Goal: Task Accomplishment & Management: Use online tool/utility

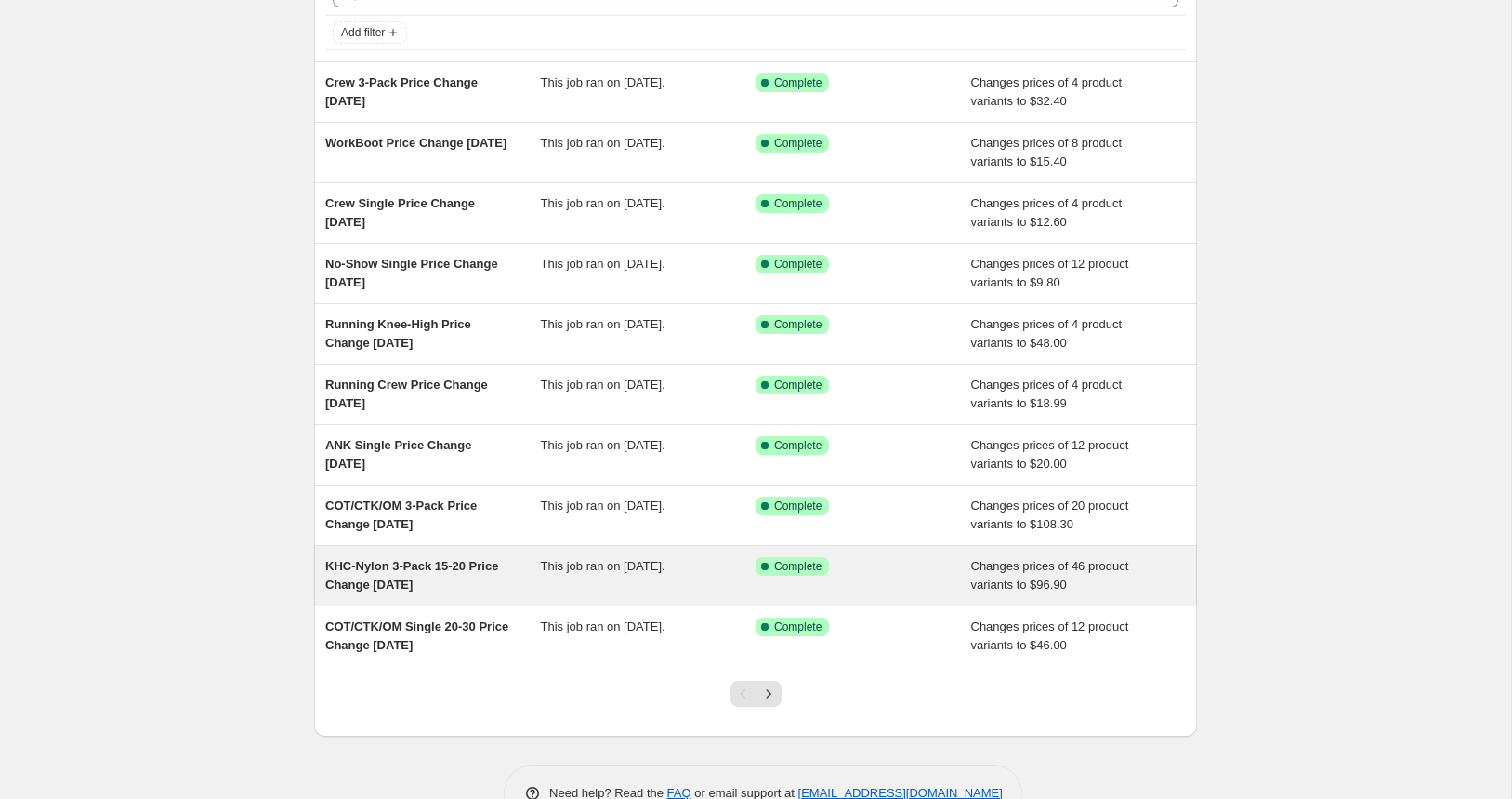
scroll to position [159, 0]
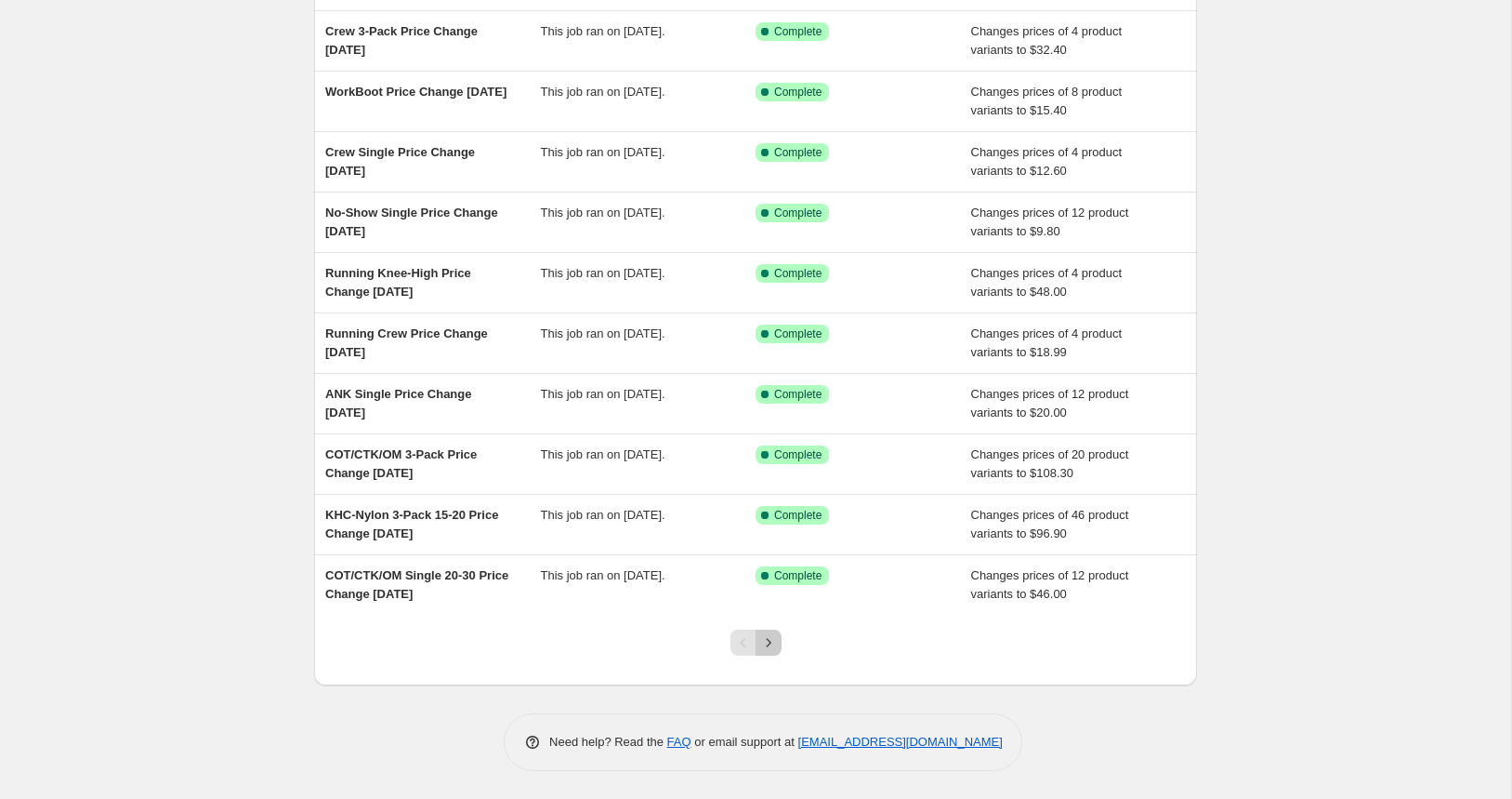
click at [775, 642] on icon "Next" at bounding box center [768, 643] width 19 height 19
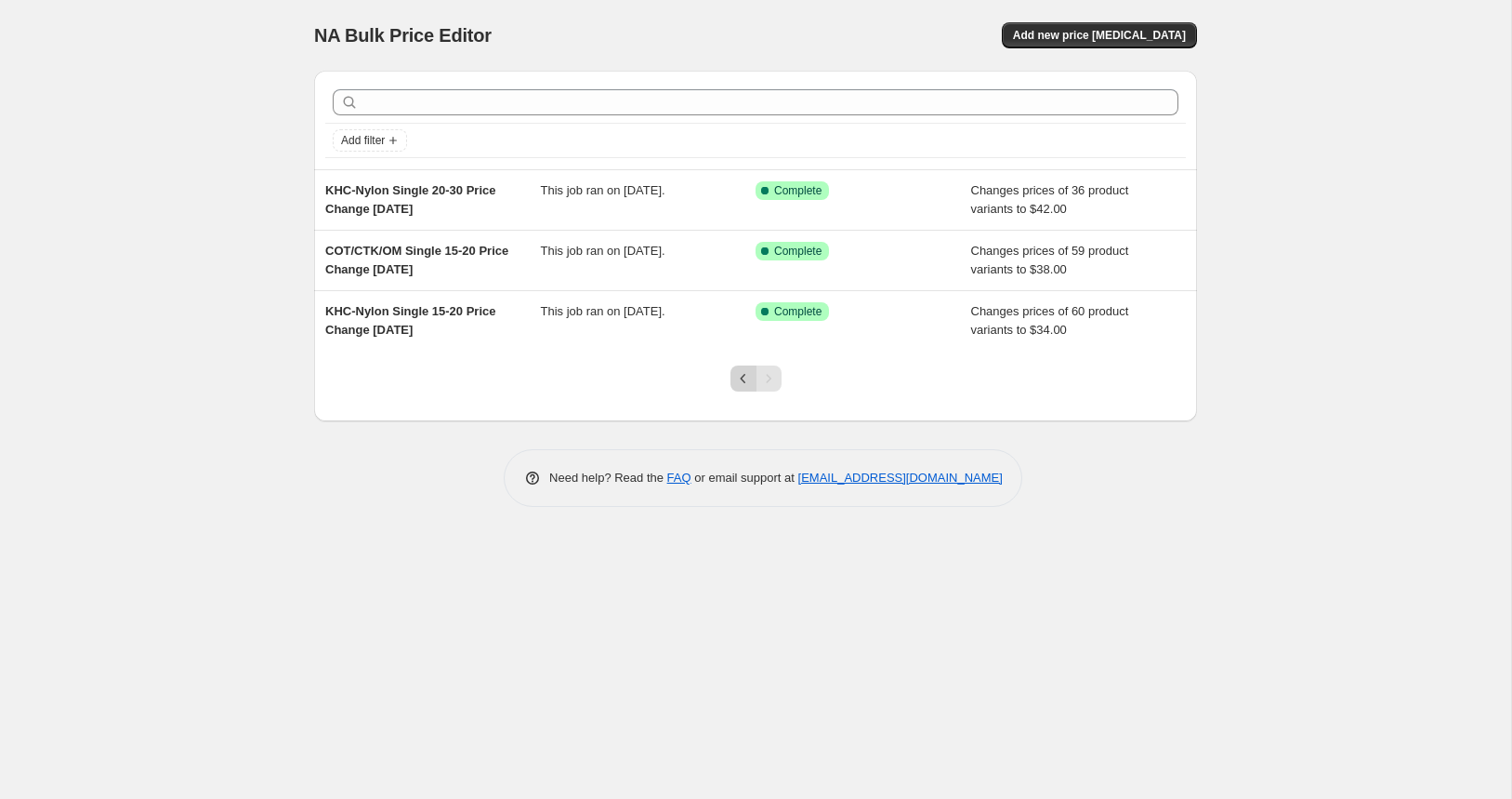
click at [742, 380] on icon "Previous" at bounding box center [743, 379] width 6 height 10
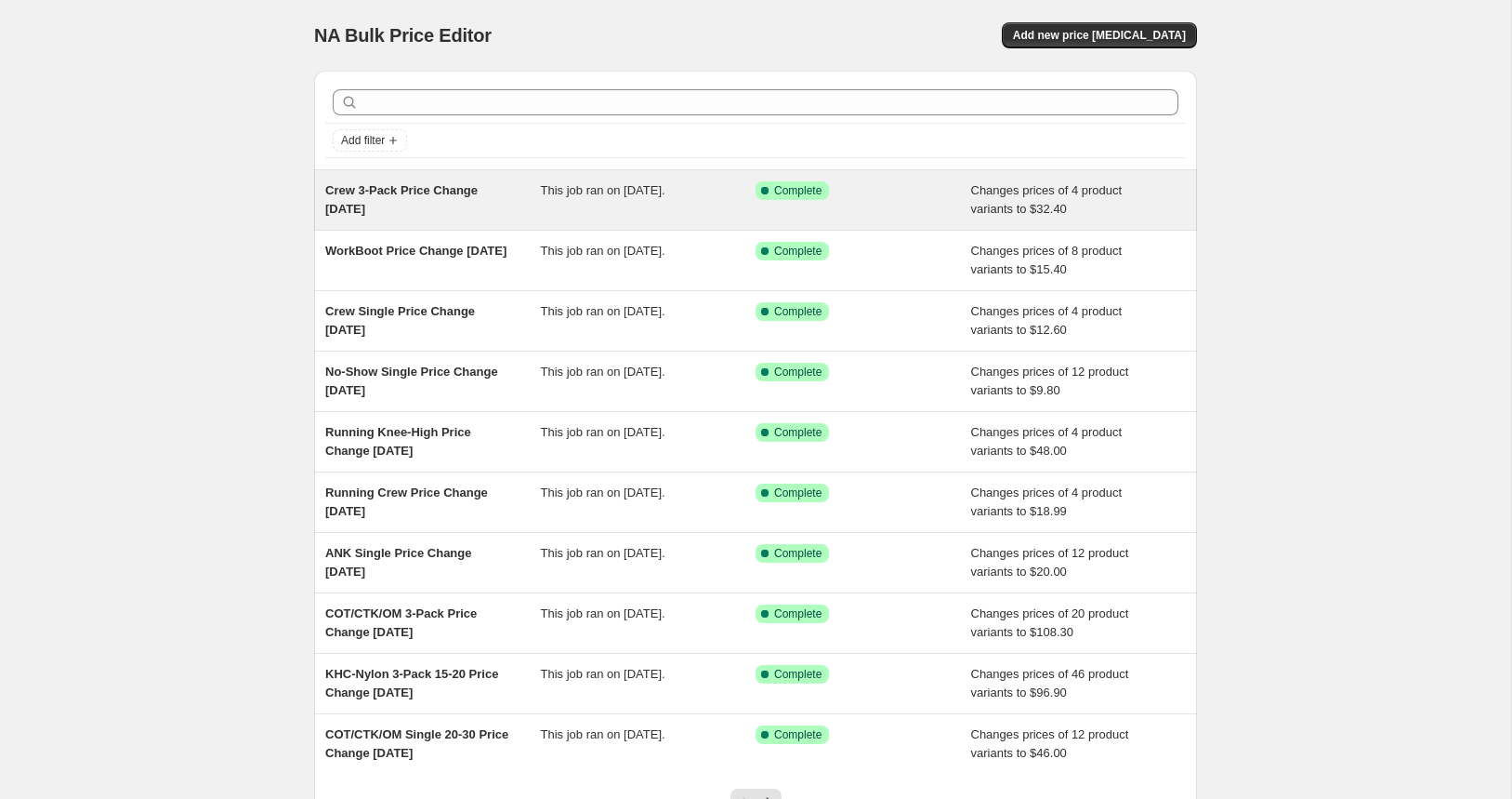
click at [992, 205] on span "Changes prices of 4 product variants to $32.40" at bounding box center [1046, 200] width 151 height 32
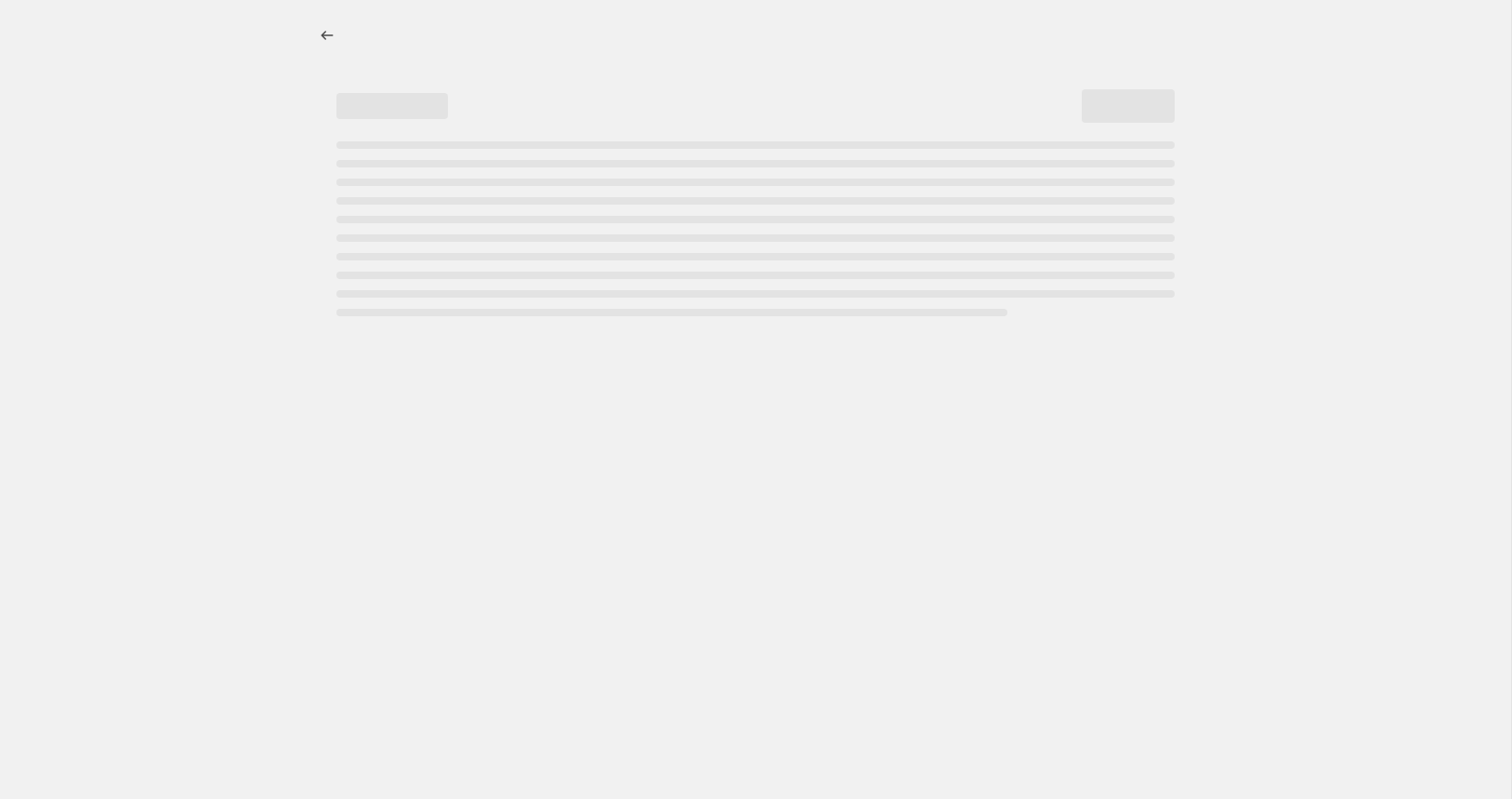
select select "to"
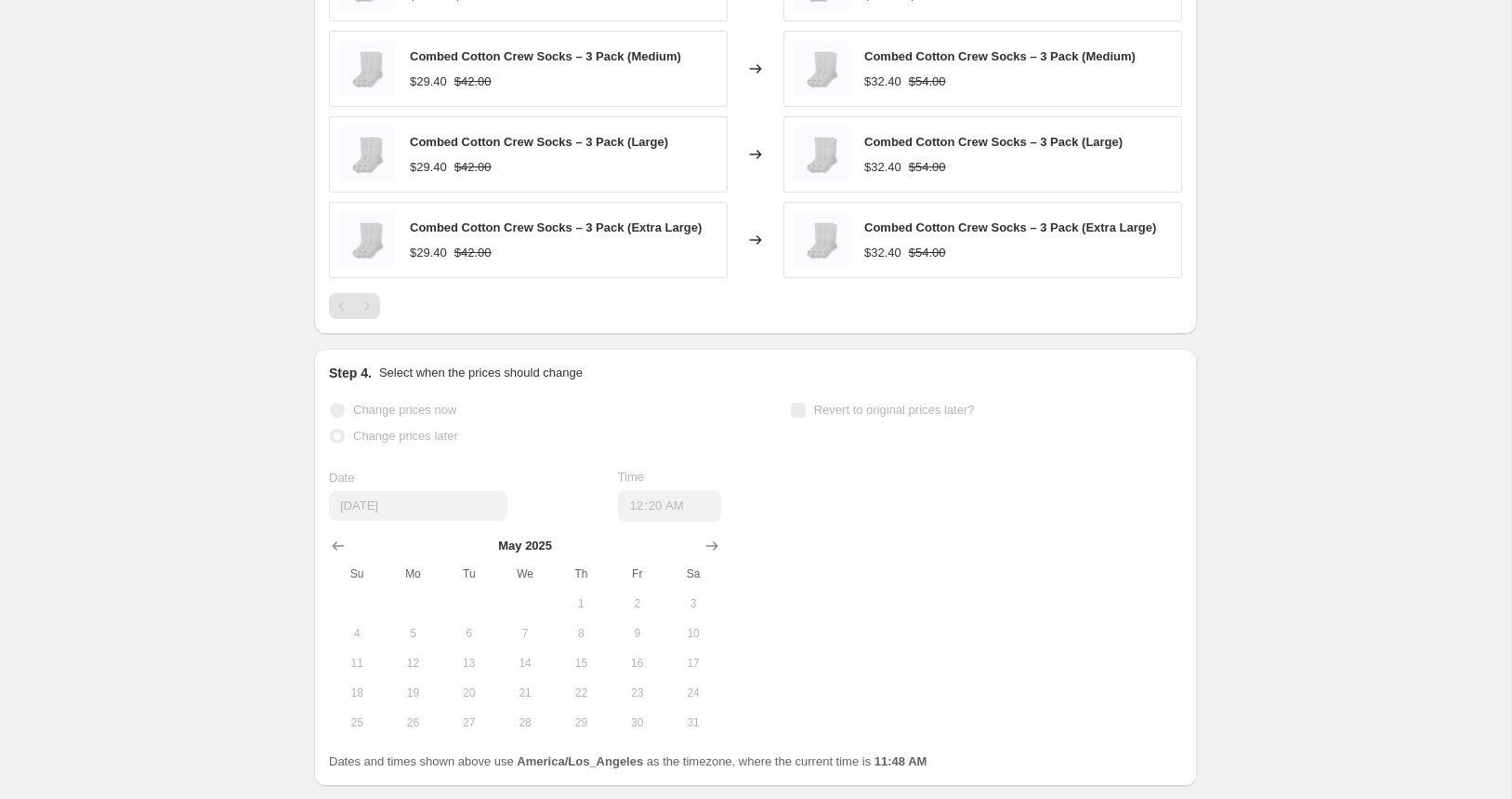
scroll to position [1393, 0]
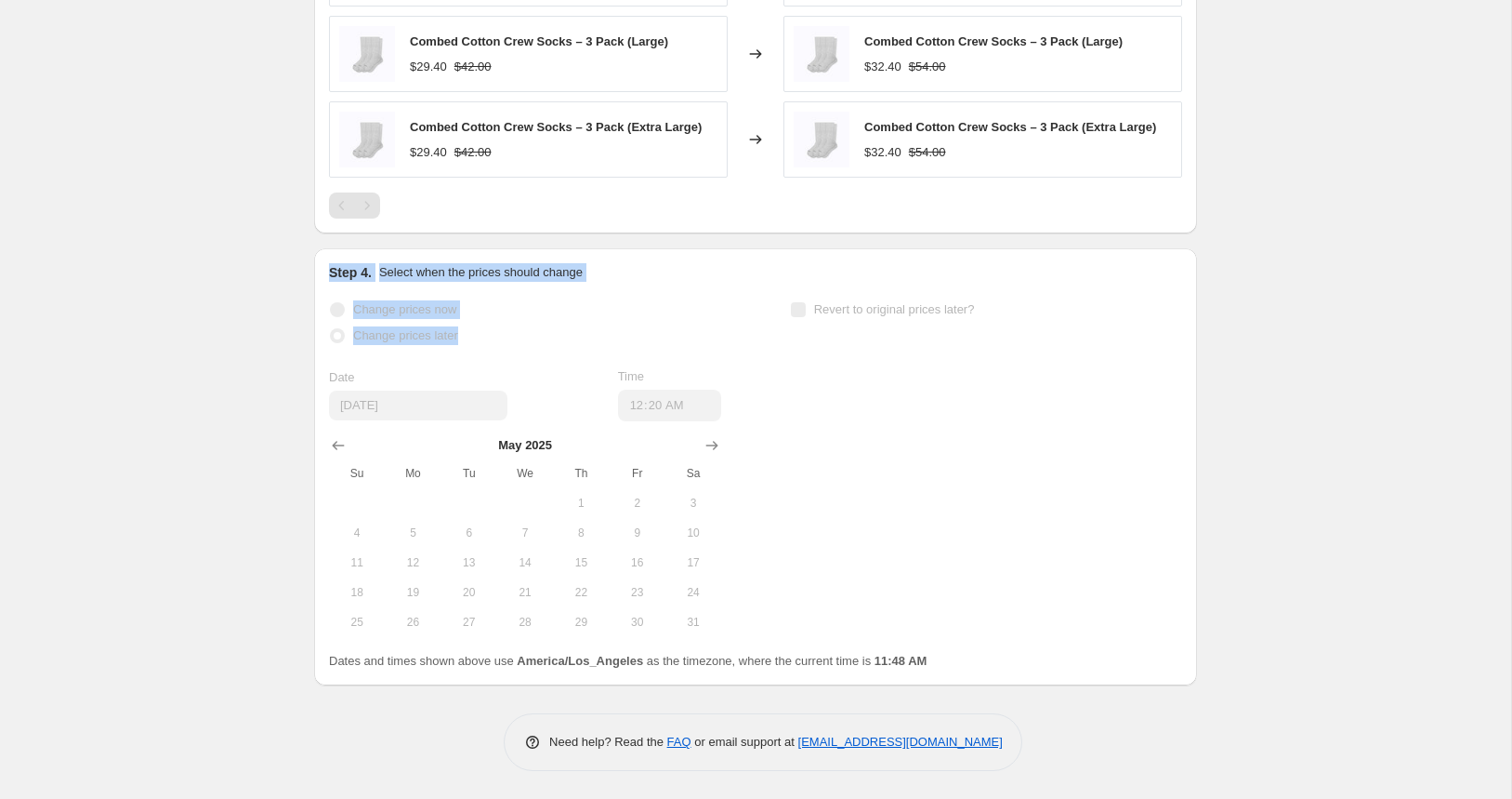
drag, startPoint x: 257, startPoint y: 429, endPoint x: 262, endPoint y: 349, distance: 80.2
click at [1032, 482] on div "Change prices now Change prices later Date 5/27/2025 Time 00:20 May 2025 Su Mo …" at bounding box center [755, 467] width 853 height 341
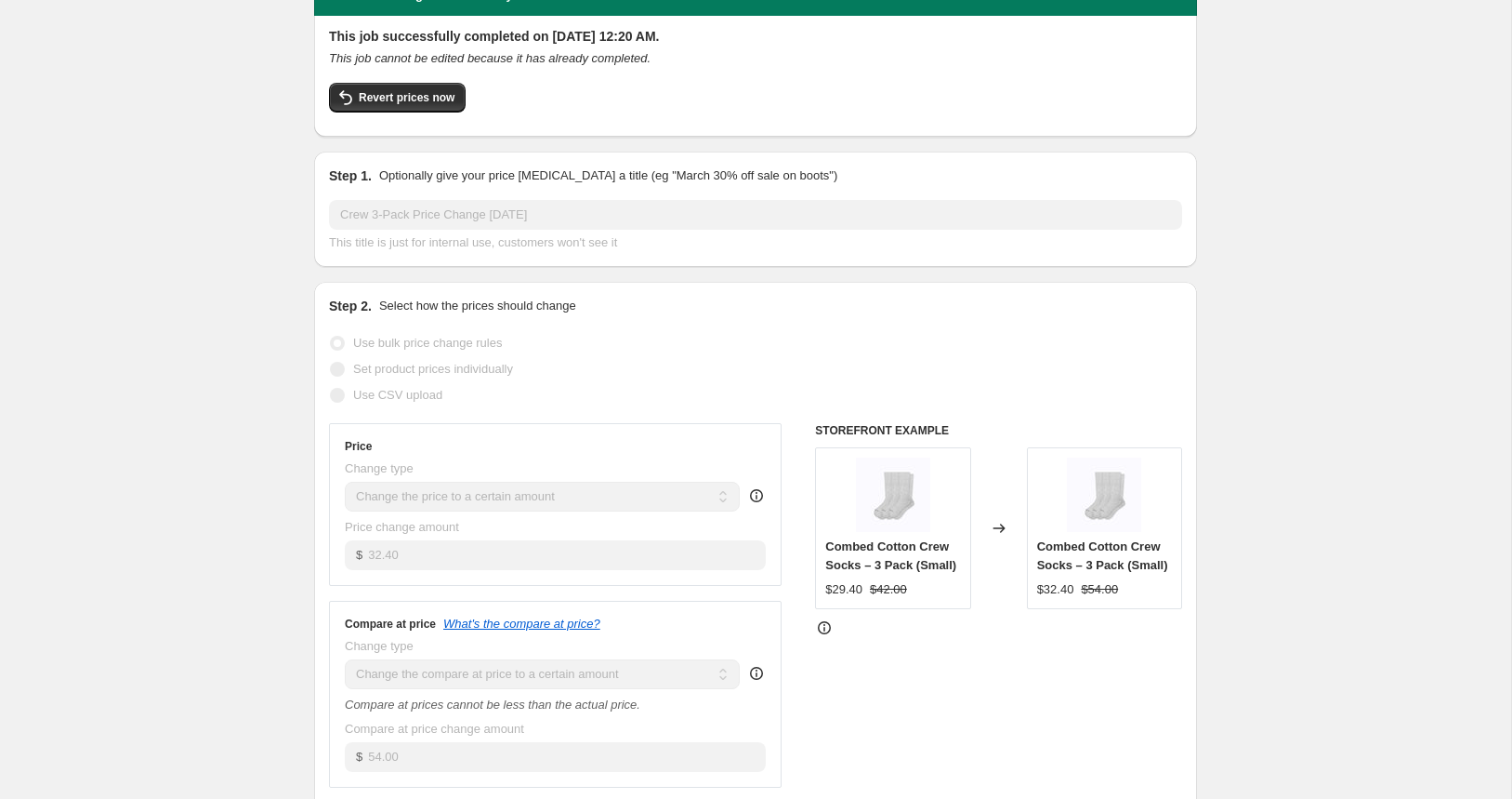
scroll to position [29, 0]
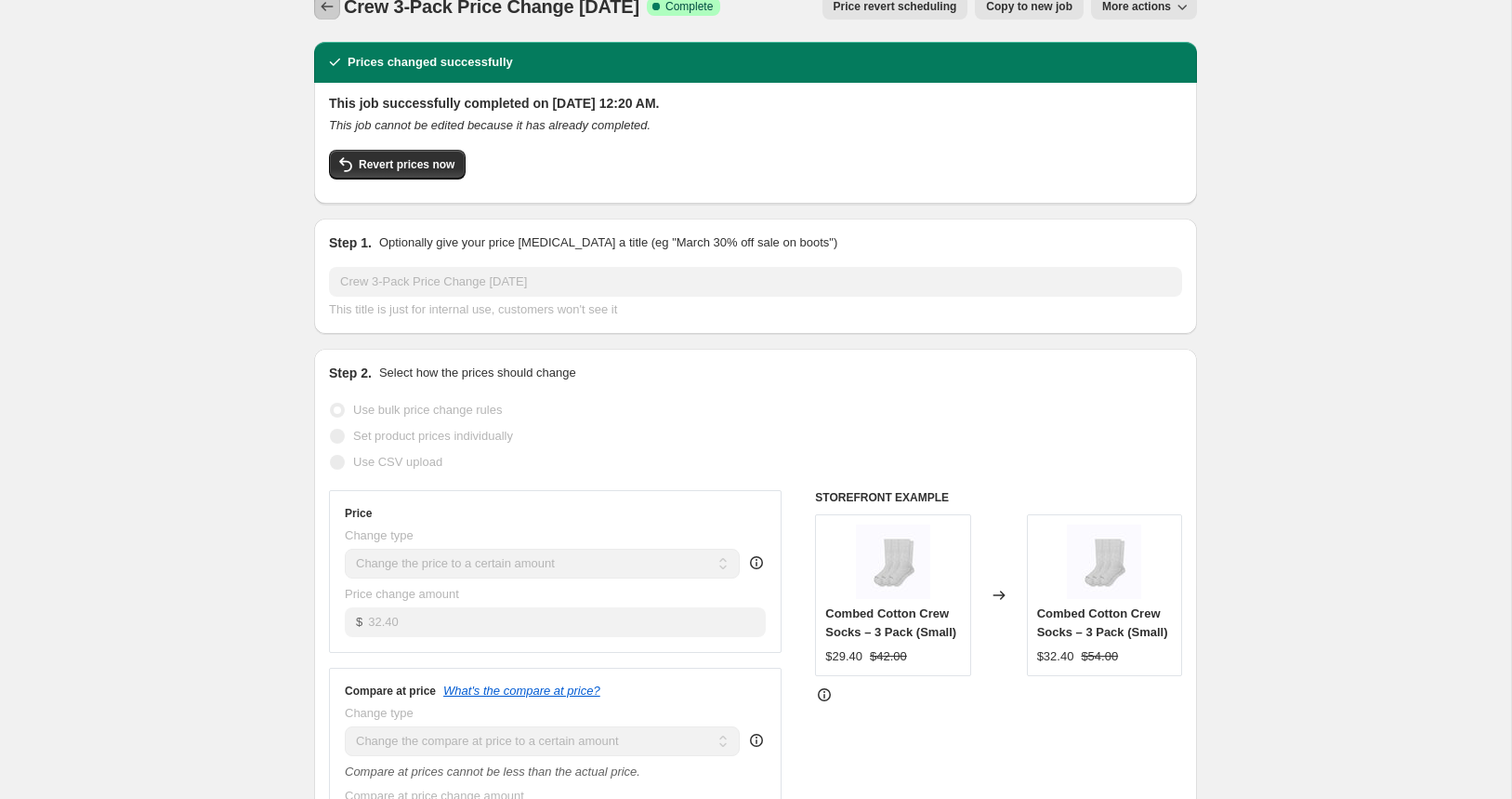
click at [326, 9] on icon "Price change jobs" at bounding box center [327, 7] width 19 height 19
